Goal: Task Accomplishment & Management: Use online tool/utility

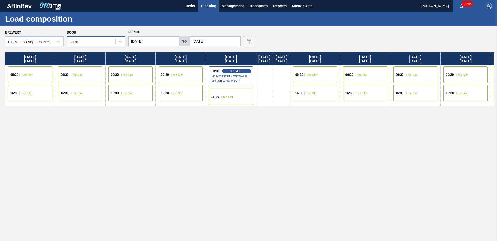
click at [91, 43] on div "DT89" at bounding box center [91, 42] width 48 height 8
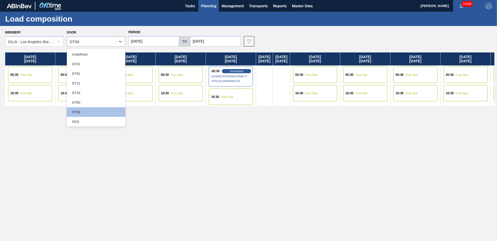
click at [84, 91] on div "DT43" at bounding box center [96, 93] width 59 height 10
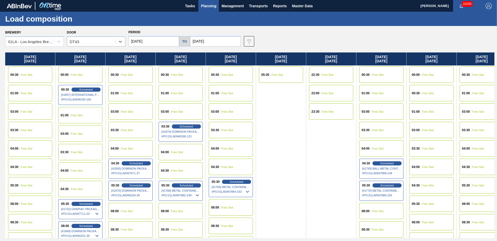
click at [156, 39] on input "[DATE]" at bounding box center [154, 41] width 51 height 10
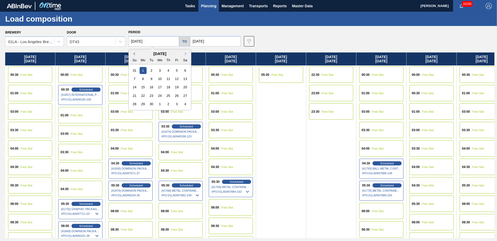
click at [133, 54] on button "Previous Month" at bounding box center [133, 54] width 4 height 4
click at [158, 104] on div "27" at bounding box center [159, 104] width 7 height 7
type input "[DATE]"
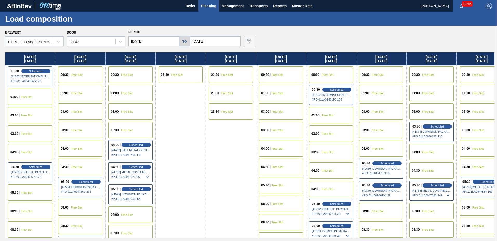
click at [35, 164] on div "04:30 Scheduled [41450] GRAPHIC PACKAGING INTERNATIONA - 0008221069 # PO : 01LA…" at bounding box center [30, 173] width 44 height 20
click at [38, 167] on span "Scheduled" at bounding box center [35, 166] width 15 height 3
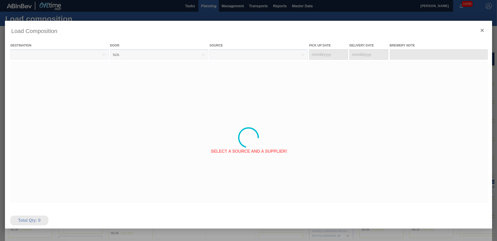
type Date "08/23/2025"
type Date "[DATE]"
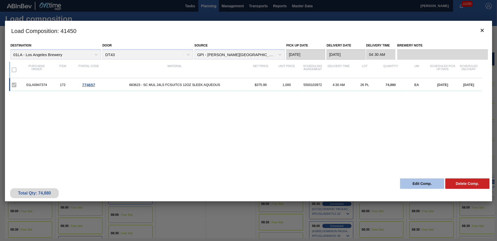
click at [422, 184] on button "Edit Comp." at bounding box center [422, 184] width 44 height 10
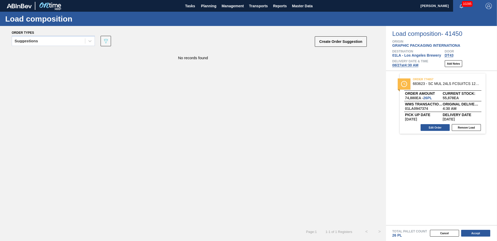
click at [411, 65] on span "08/27 at 4:30 AM" at bounding box center [406, 65] width 26 height 4
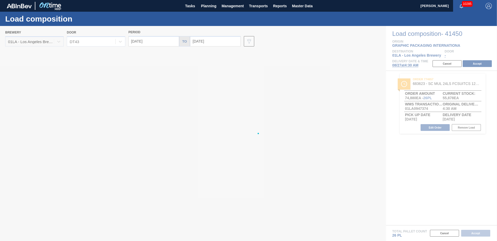
type input "[DATE]"
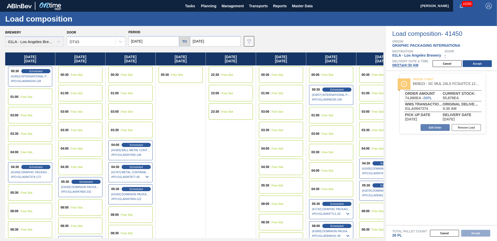
drag, startPoint x: 165, startPoint y: 189, endPoint x: 151, endPoint y: 194, distance: 14.9
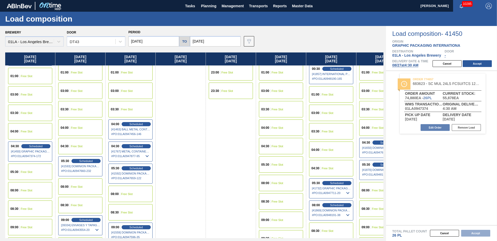
scroll to position [31, 0]
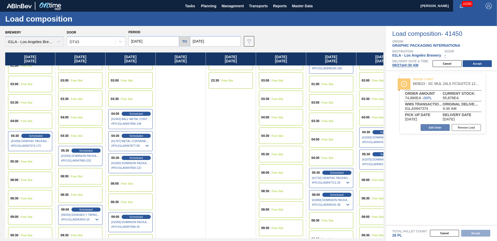
click at [30, 217] on span "Free Slot" at bounding box center [27, 217] width 12 height 3
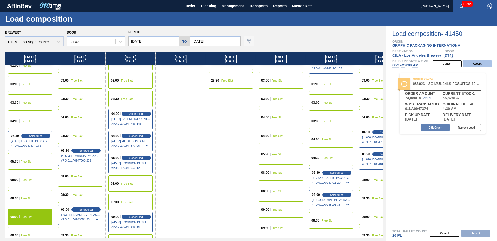
click at [474, 62] on button "Accept" at bounding box center [477, 63] width 29 height 7
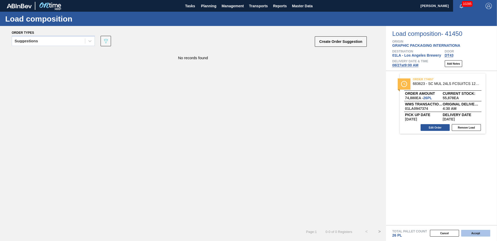
click at [475, 231] on button "Accept" at bounding box center [476, 233] width 29 height 7
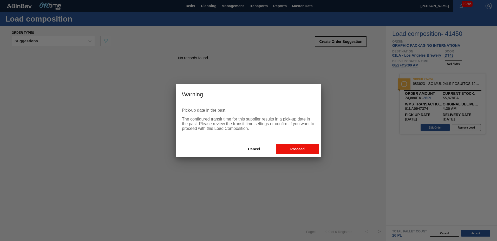
click at [290, 147] on button "Proceed" at bounding box center [298, 149] width 42 height 10
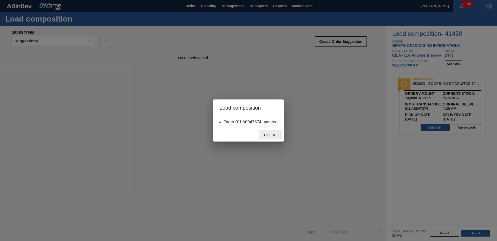
click at [275, 137] on span "Close" at bounding box center [270, 135] width 21 height 4
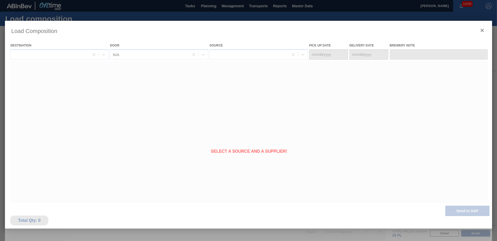
type Date "08/23/2025"
type Date "[DATE]"
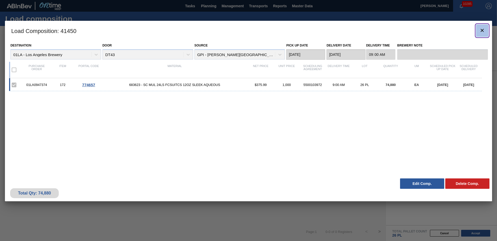
click at [481, 29] on icon "botão de ícone" at bounding box center [483, 30] width 6 height 6
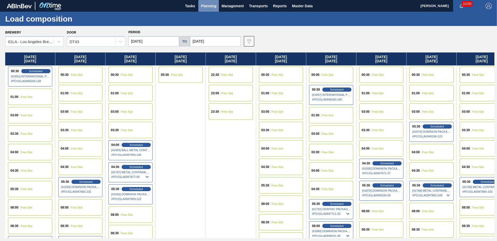
click at [209, 6] on span "Planning" at bounding box center [208, 6] width 15 height 6
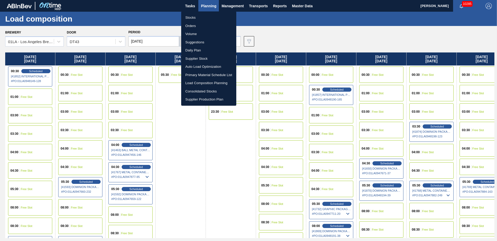
click at [206, 42] on li "Suggestions" at bounding box center [208, 42] width 55 height 8
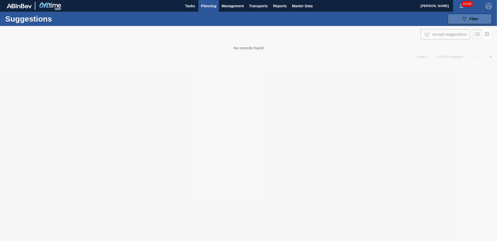
click at [466, 17] on icon "089F7B8B-B2A5-4AFE-B5C0-19BA573D28AC" at bounding box center [465, 19] width 6 height 6
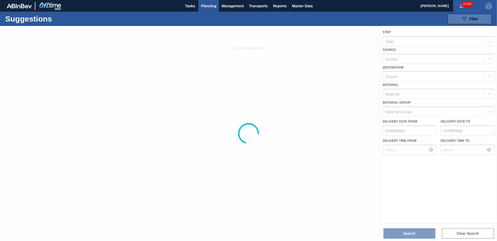
click at [467, 17] on icon "089F7B8B-B2A5-4AFE-B5C0-19BA573D28AC" at bounding box center [465, 19] width 6 height 6
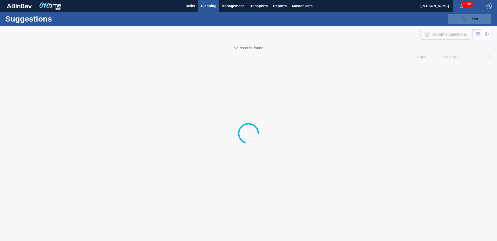
click at [469, 17] on div "089F7B8B-B2A5-4AFE-B5C0-19BA573D28AC Filter" at bounding box center [470, 19] width 17 height 6
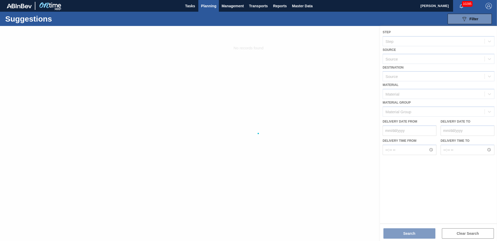
click at [404, 76] on div at bounding box center [248, 133] width 497 height 215
click at [403, 78] on div at bounding box center [248, 133] width 497 height 215
click at [285, 75] on div at bounding box center [248, 133] width 497 height 215
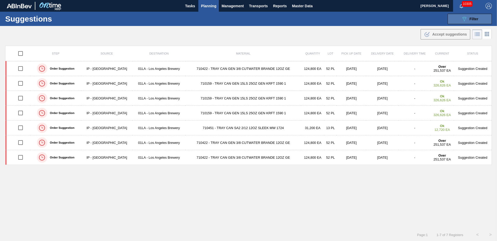
click at [465, 20] on icon "089F7B8B-B2A5-4AFE-B5C0-19BA573D28AC" at bounding box center [465, 19] width 6 height 6
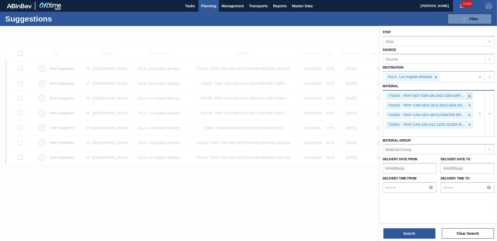
click at [470, 97] on icon at bounding box center [470, 96] width 4 height 4
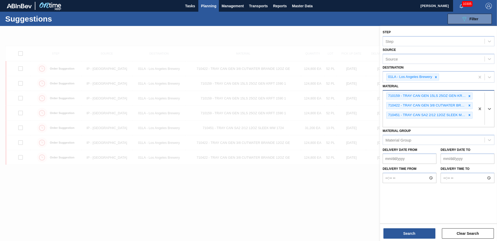
click at [470, 97] on icon at bounding box center [470, 96] width 4 height 4
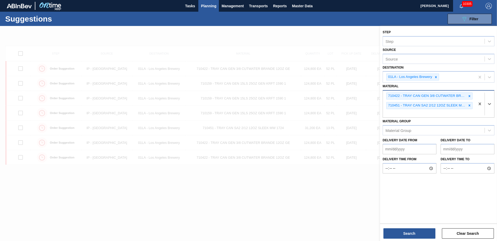
click at [470, 97] on icon at bounding box center [470, 96] width 4 height 4
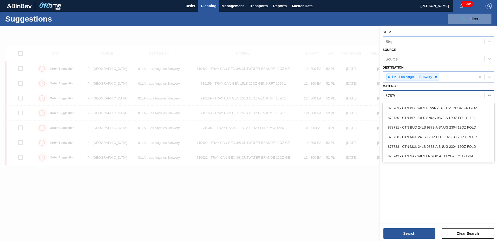
type input "878703"
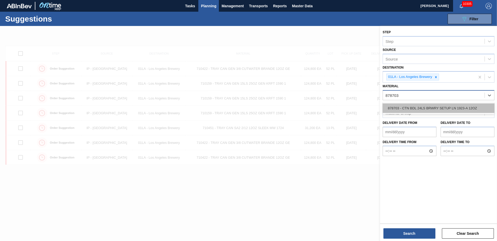
click at [440, 108] on div "878703 - CTN BDL 24LS BRWRY SETUP LN 1923-A 12OZ" at bounding box center [439, 109] width 112 height 10
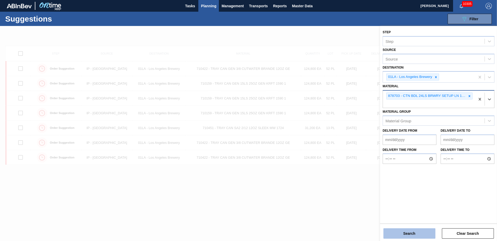
click at [395, 231] on button "Search" at bounding box center [410, 234] width 52 height 10
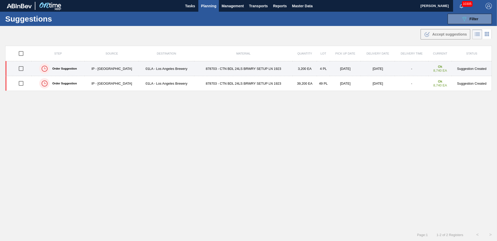
click at [21, 69] on input "checkbox" at bounding box center [21, 68] width 11 height 11
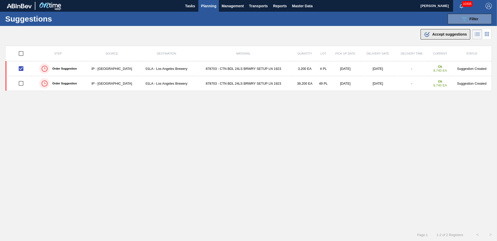
click at [439, 32] on span "Accept suggestions" at bounding box center [450, 34] width 35 height 4
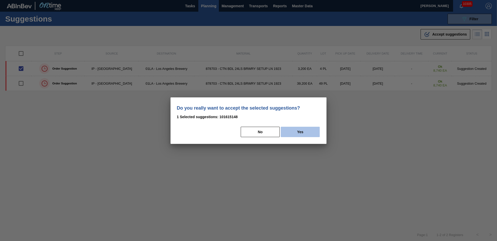
click at [308, 132] on button "Yes" at bounding box center [300, 132] width 39 height 10
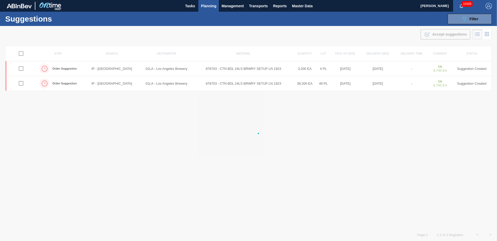
checkbox input "false"
click at [210, 5] on span "Planning" at bounding box center [208, 6] width 15 height 6
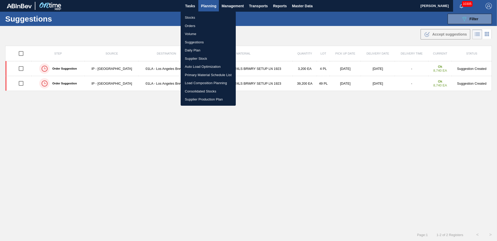
click at [203, 81] on li "Load Composition Planning" at bounding box center [208, 83] width 55 height 8
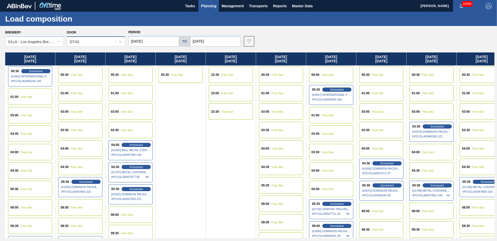
click at [103, 40] on div "DT43" at bounding box center [91, 42] width 48 height 8
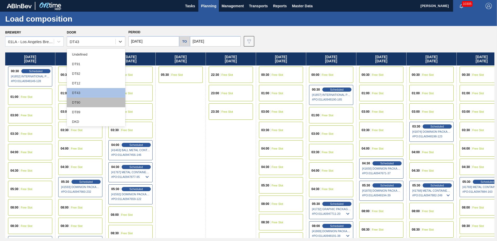
click at [92, 103] on div "DT90" at bounding box center [96, 103] width 59 height 10
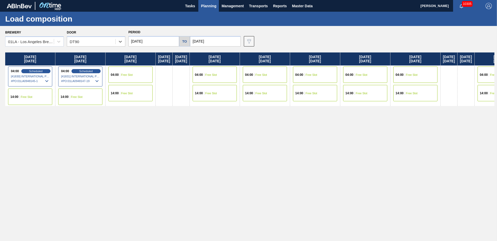
click at [130, 93] on span "Free Slot" at bounding box center [127, 93] width 12 height 3
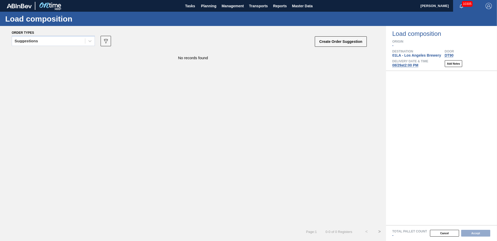
drag, startPoint x: 207, startPoint y: 7, endPoint x: 200, endPoint y: 15, distance: 11.2
click at [207, 7] on span "Planning" at bounding box center [208, 6] width 15 height 6
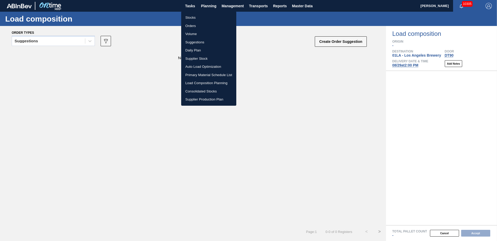
click at [201, 84] on li "Load Composition Planning" at bounding box center [208, 83] width 55 height 8
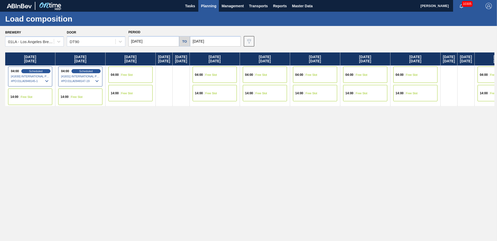
click at [124, 73] on span "Free Slot" at bounding box center [127, 74] width 12 height 3
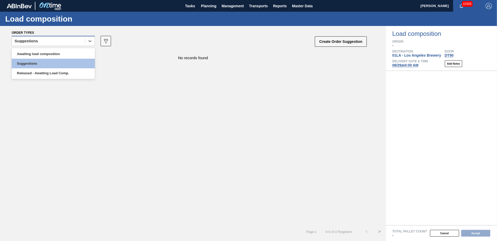
click at [50, 40] on div "Suggestions" at bounding box center [48, 41] width 73 height 8
click at [54, 54] on div "Awaiting load composition" at bounding box center [53, 54] width 83 height 10
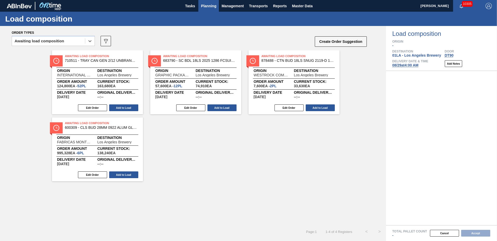
click at [207, 4] on span "Planning" at bounding box center [208, 6] width 15 height 6
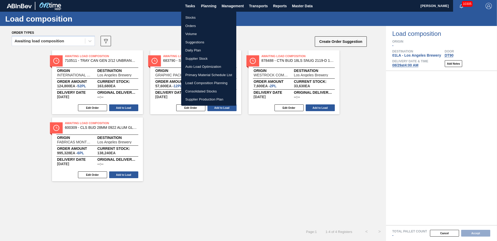
click at [200, 44] on li "Suggestions" at bounding box center [208, 42] width 55 height 8
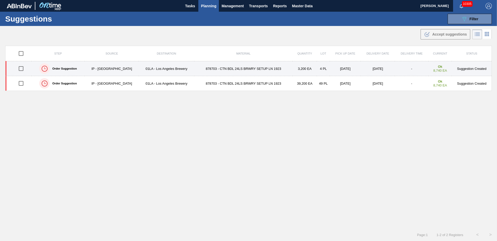
click at [20, 68] on input "checkbox" at bounding box center [21, 68] width 11 height 11
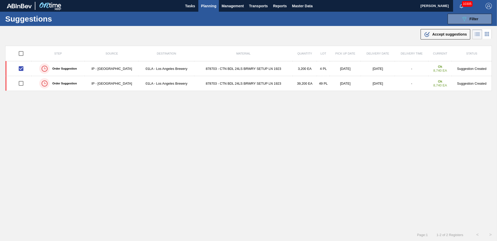
click at [441, 33] on span "Accept suggestions" at bounding box center [450, 34] width 35 height 4
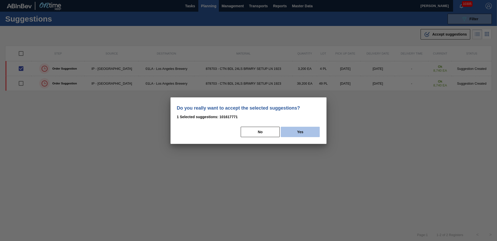
click at [296, 133] on button "Yes" at bounding box center [300, 132] width 39 height 10
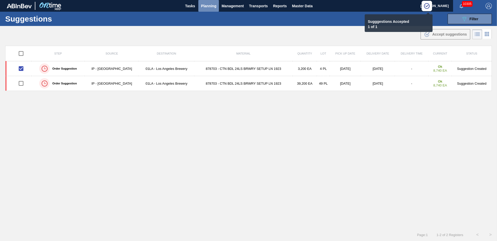
click at [203, 5] on span "Planning" at bounding box center [208, 6] width 15 height 6
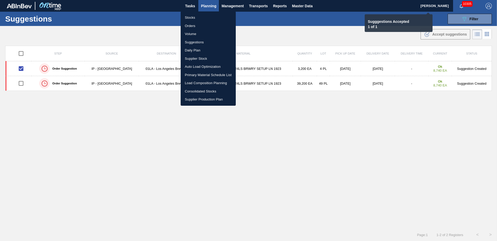
checkbox input "false"
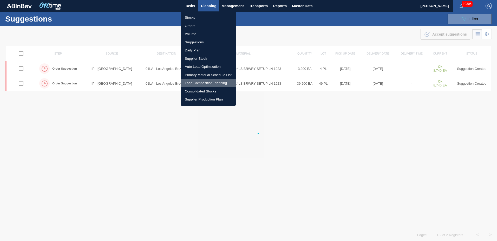
click at [197, 80] on li "Load Composition Planning" at bounding box center [208, 83] width 55 height 8
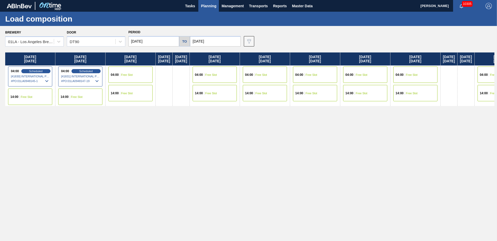
click at [141, 71] on div "04:00 Free Slot" at bounding box center [131, 75] width 44 height 16
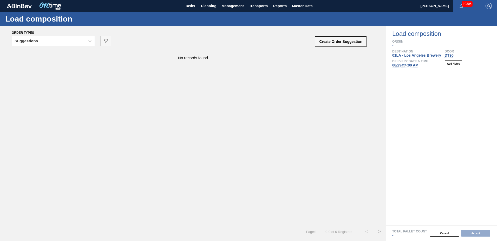
click at [54, 39] on div "Suggestions" at bounding box center [48, 41] width 73 height 8
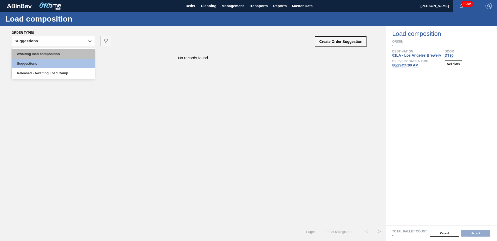
click at [53, 55] on div "Awaiting load composition" at bounding box center [53, 54] width 83 height 10
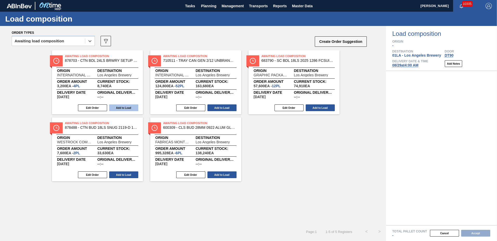
click at [113, 106] on button "Add to Load" at bounding box center [123, 108] width 29 height 7
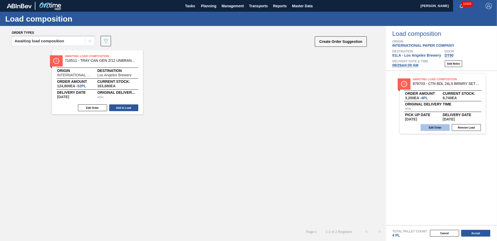
click at [430, 129] on button "Edit Order" at bounding box center [435, 127] width 29 height 7
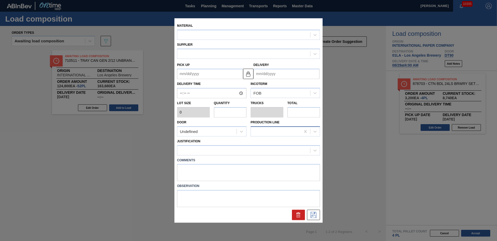
type input "800"
type input "4"
type input "0.077"
type input "3,200"
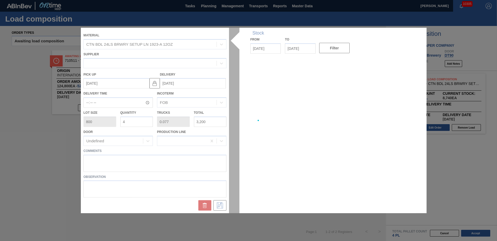
type up "[DATE]"
type input "[DATE]"
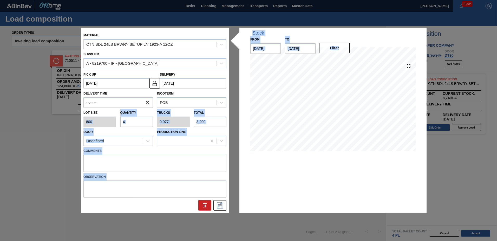
click at [148, 124] on input "4" at bounding box center [136, 122] width 33 height 10
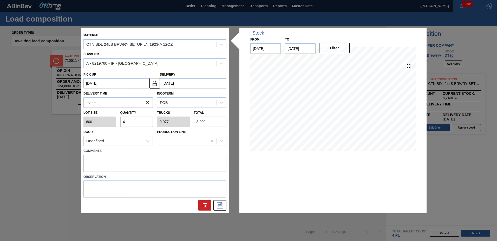
type input "0"
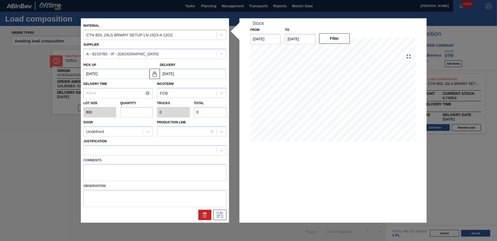
type input "1"
type input "0.019"
type input "800"
type input "10"
type input "0.192"
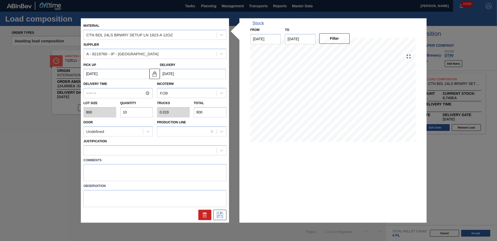
type input "8,000"
type input "10"
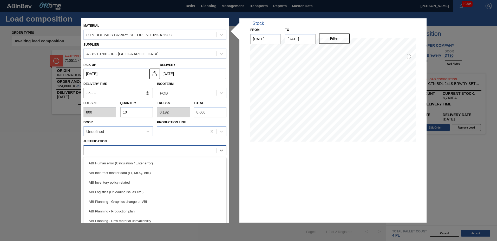
click at [123, 150] on div at bounding box center [150, 151] width 133 height 8
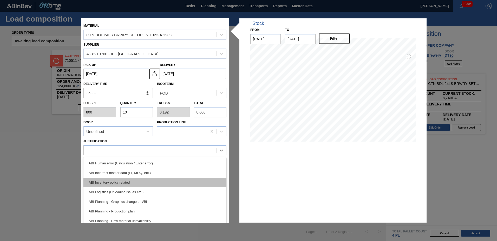
click at [117, 182] on div "ABI Inventory policy related" at bounding box center [155, 183] width 143 height 10
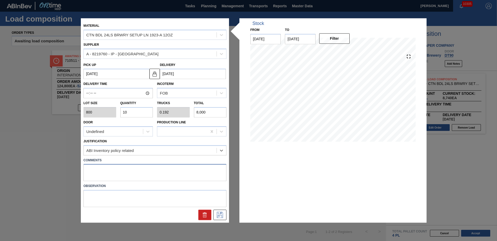
click at [113, 175] on textarea at bounding box center [155, 172] width 143 height 17
type textarea "replace DMR 116 return"
click at [216, 214] on icon at bounding box center [220, 215] width 8 height 6
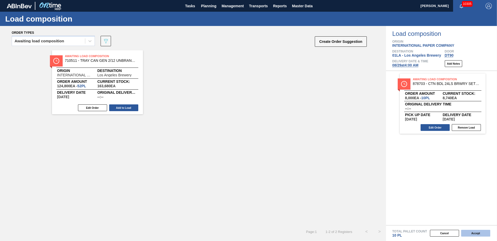
click at [476, 231] on button "Accept" at bounding box center [476, 233] width 29 height 7
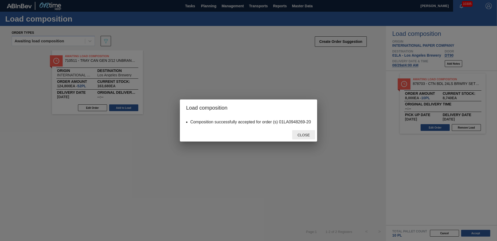
click at [304, 135] on span "Close" at bounding box center [303, 135] width 21 height 4
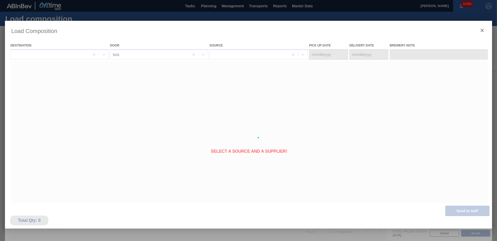
type Date "[DATE]"
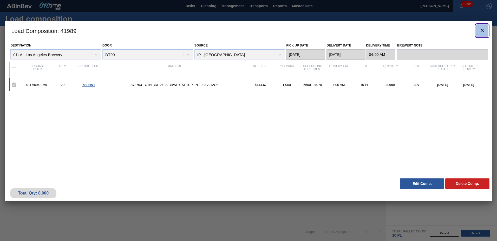
click at [483, 28] on icon "botão de ícone" at bounding box center [483, 30] width 6 height 6
